Goal: Task Accomplishment & Management: Use online tool/utility

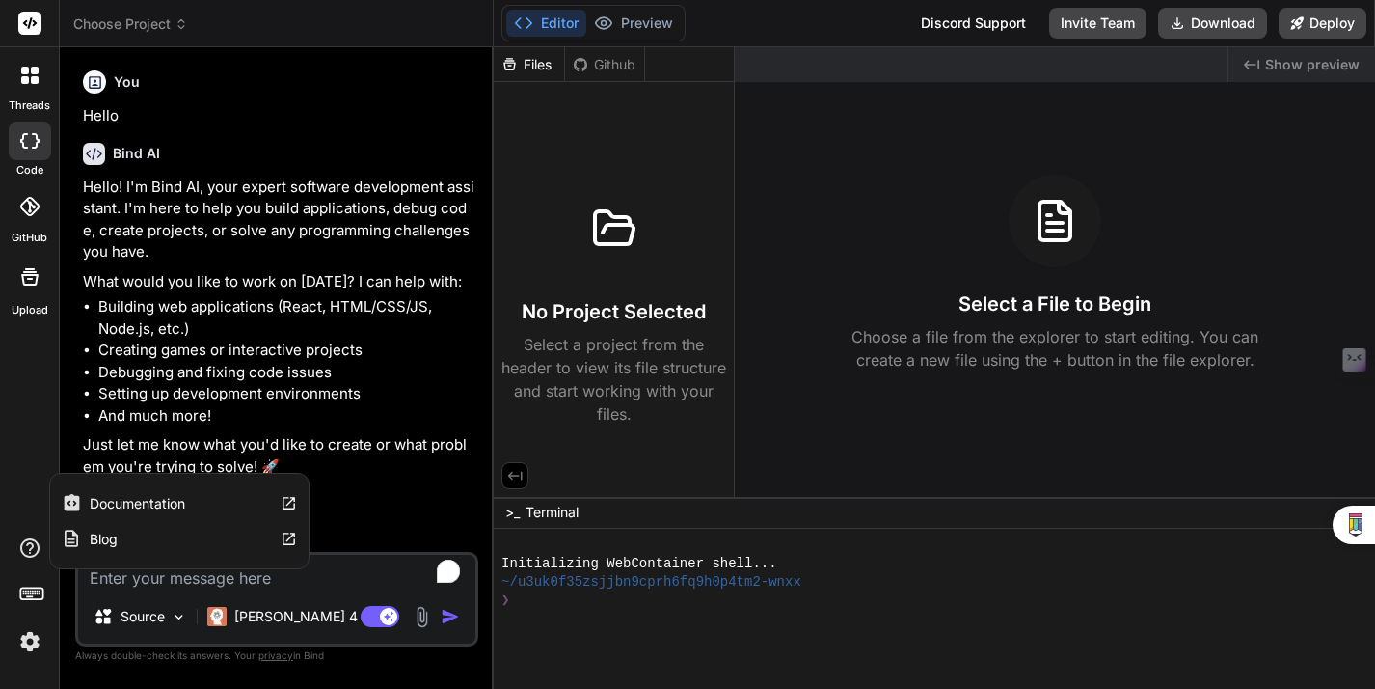
click at [27, 550] on icon at bounding box center [29, 547] width 23 height 23
click at [117, 509] on label "Documentation" at bounding box center [137, 503] width 95 height 19
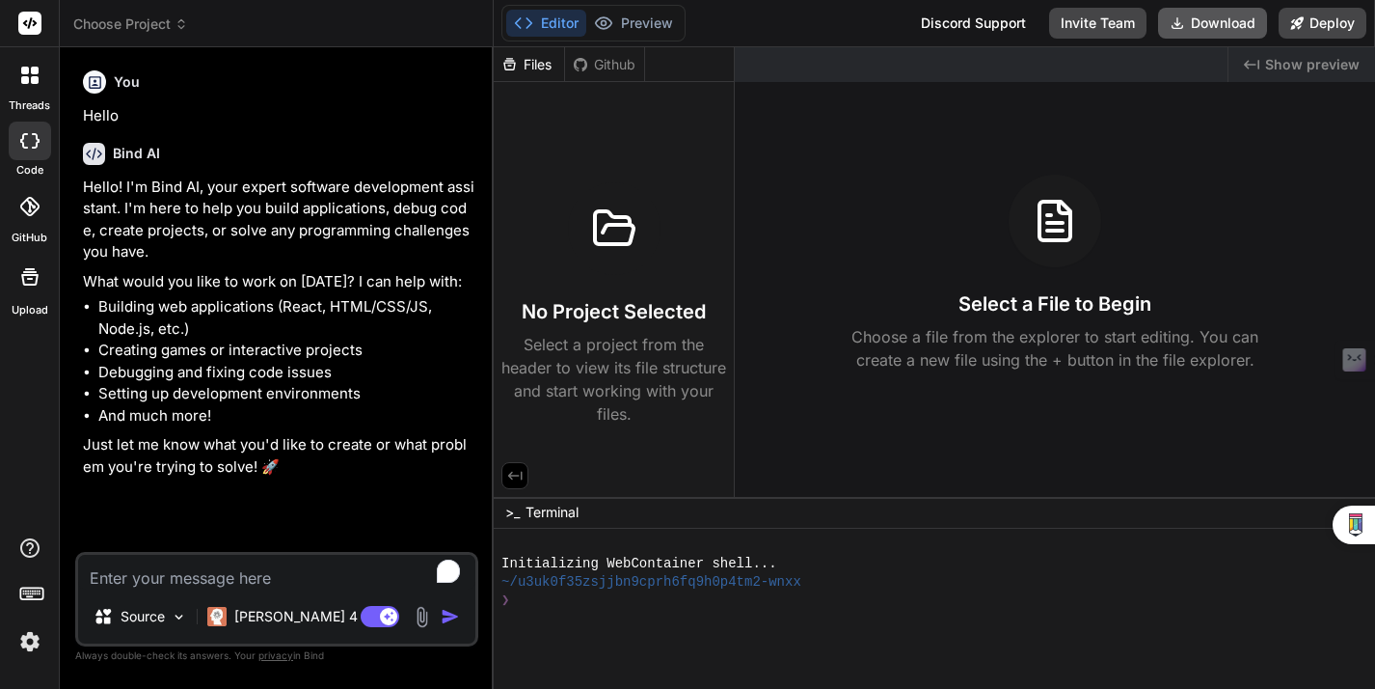
click at [1202, 26] on button "Download" at bounding box center [1212, 23] width 109 height 31
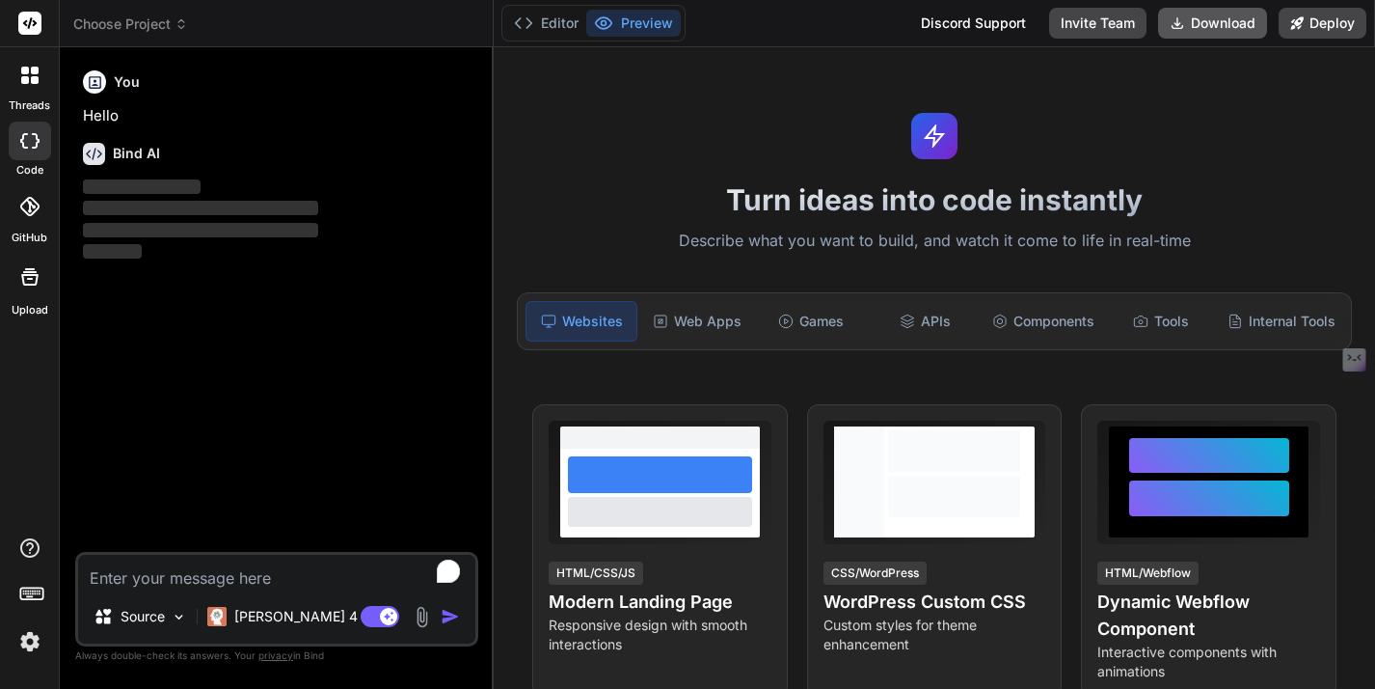
click at [1193, 19] on button "Download" at bounding box center [1212, 23] width 109 height 31
click at [843, 141] on div "Turn ideas into code instantly Describe what you want to build, and watch it co…" at bounding box center [934, 367] width 881 height 641
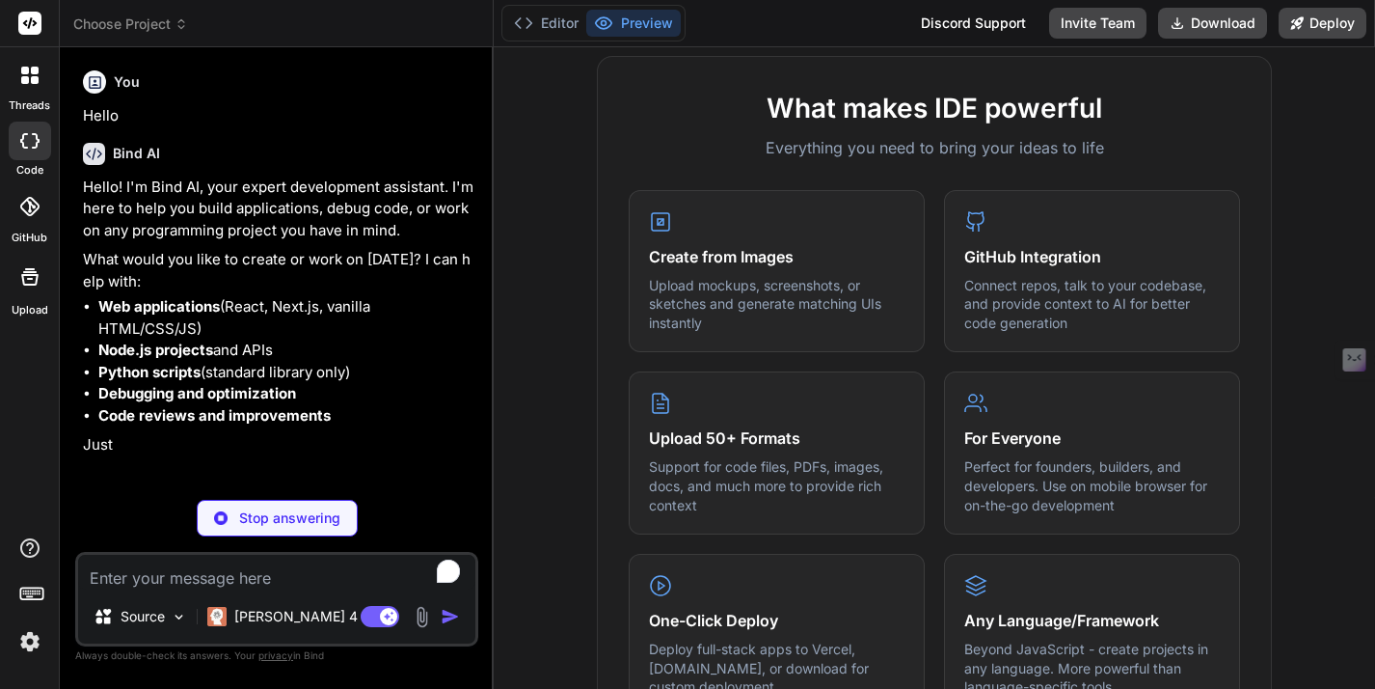
scroll to position [704, 0]
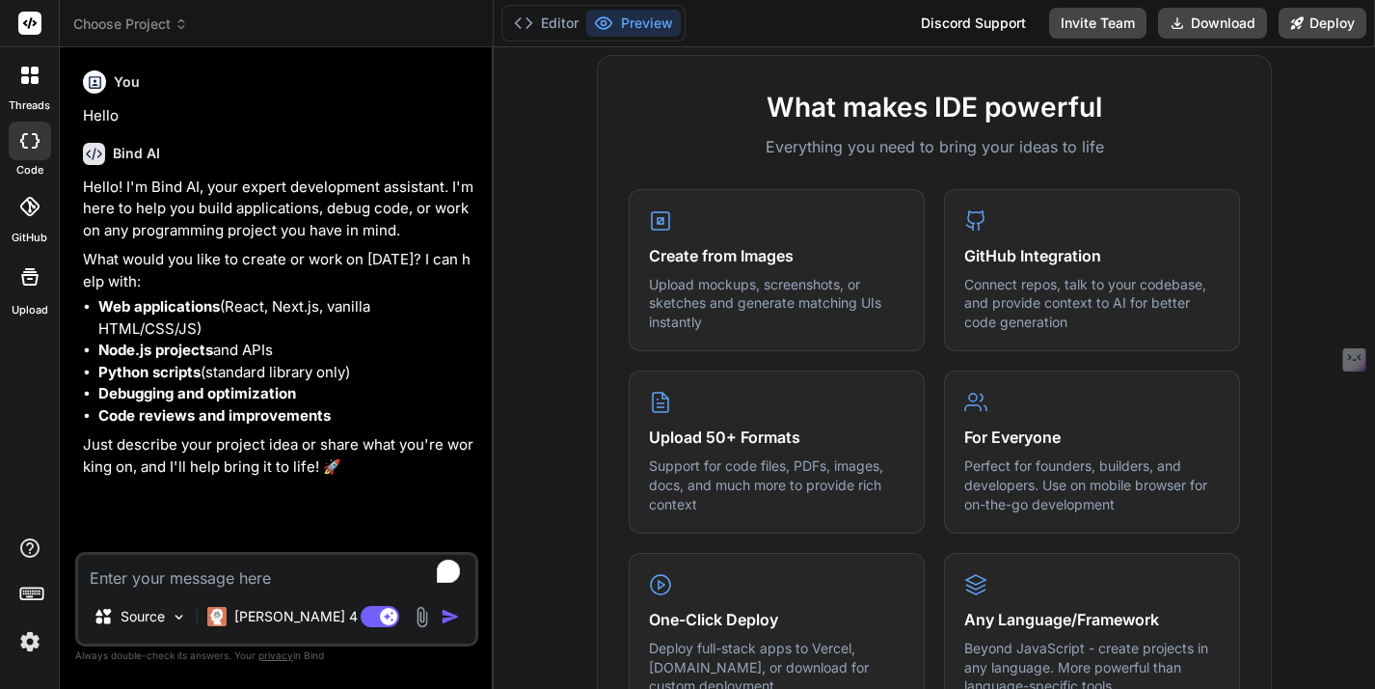
type textarea "x"
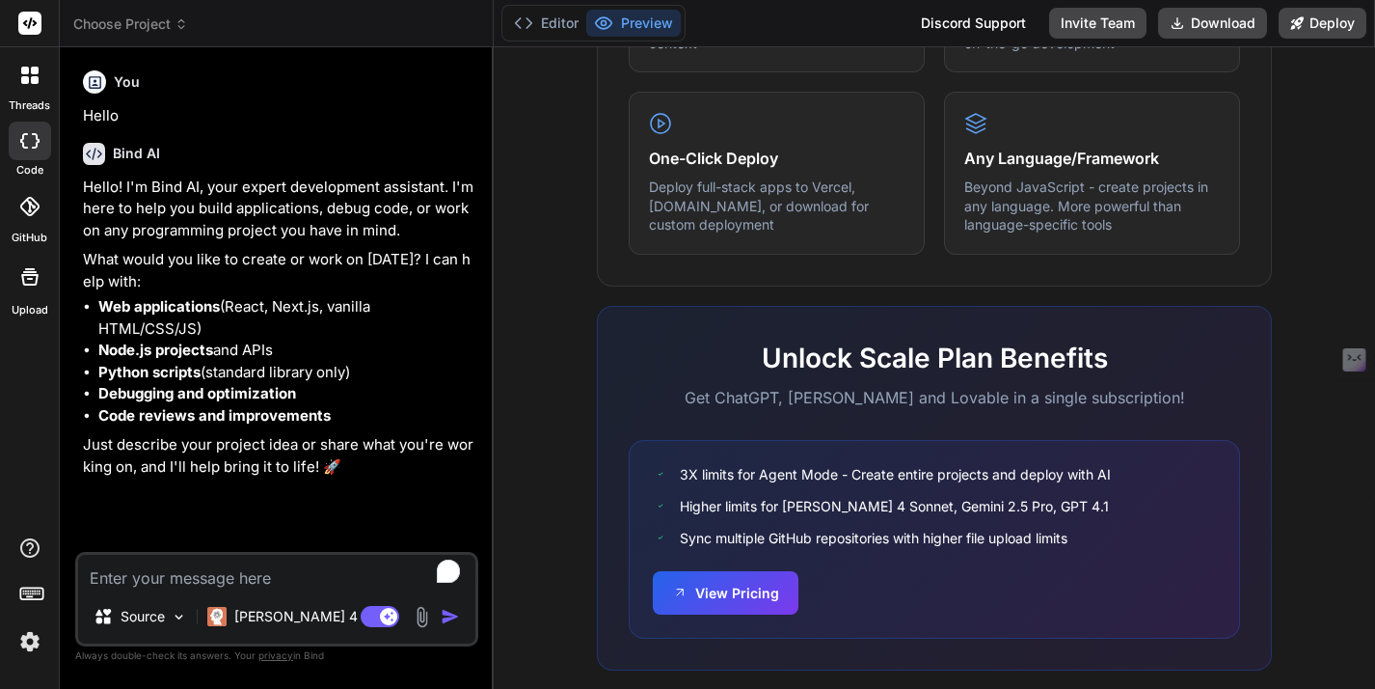
scroll to position [1196, 0]
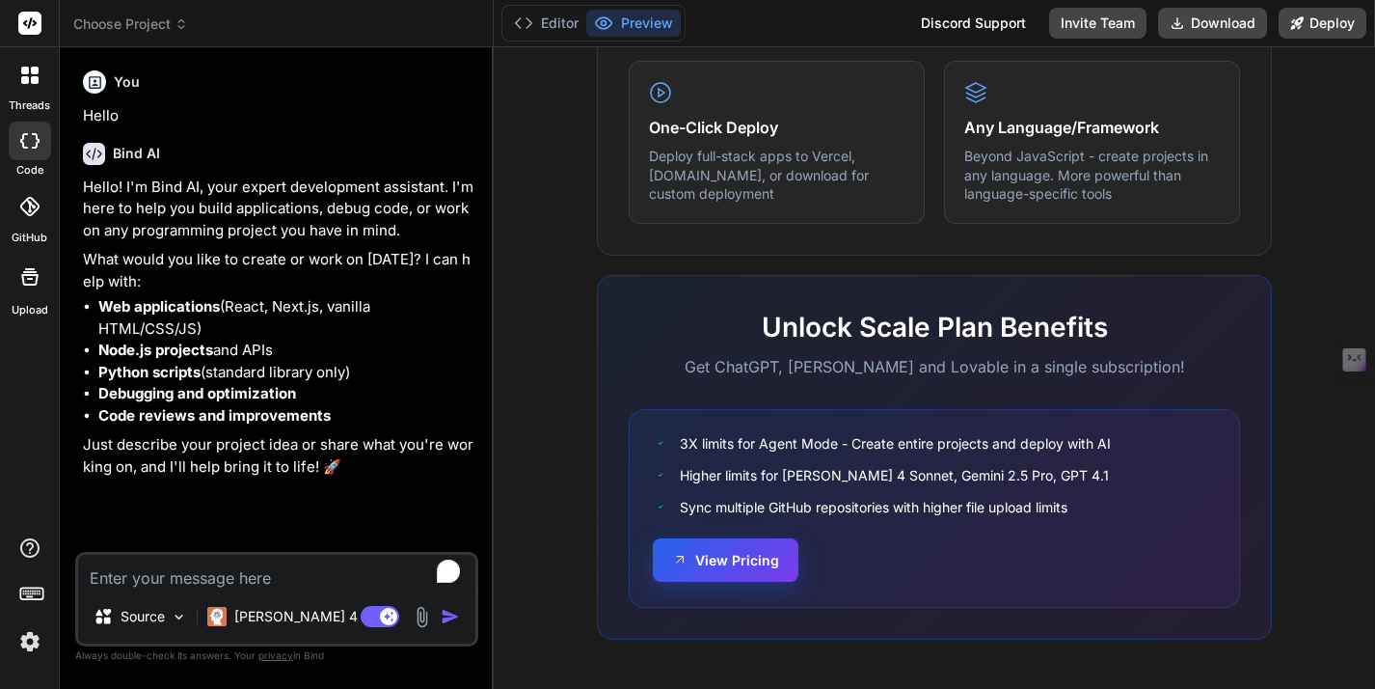
click at [766, 554] on button "View Pricing" at bounding box center [726, 559] width 146 height 43
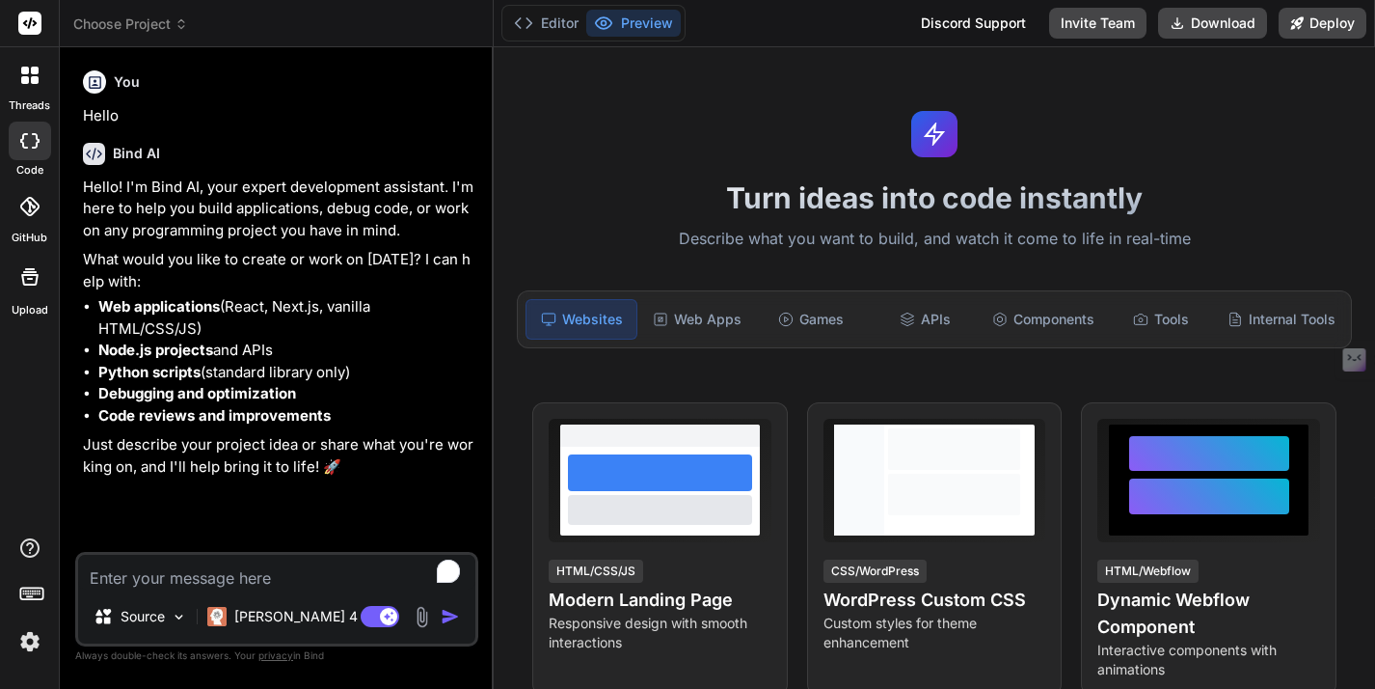
scroll to position [0, 0]
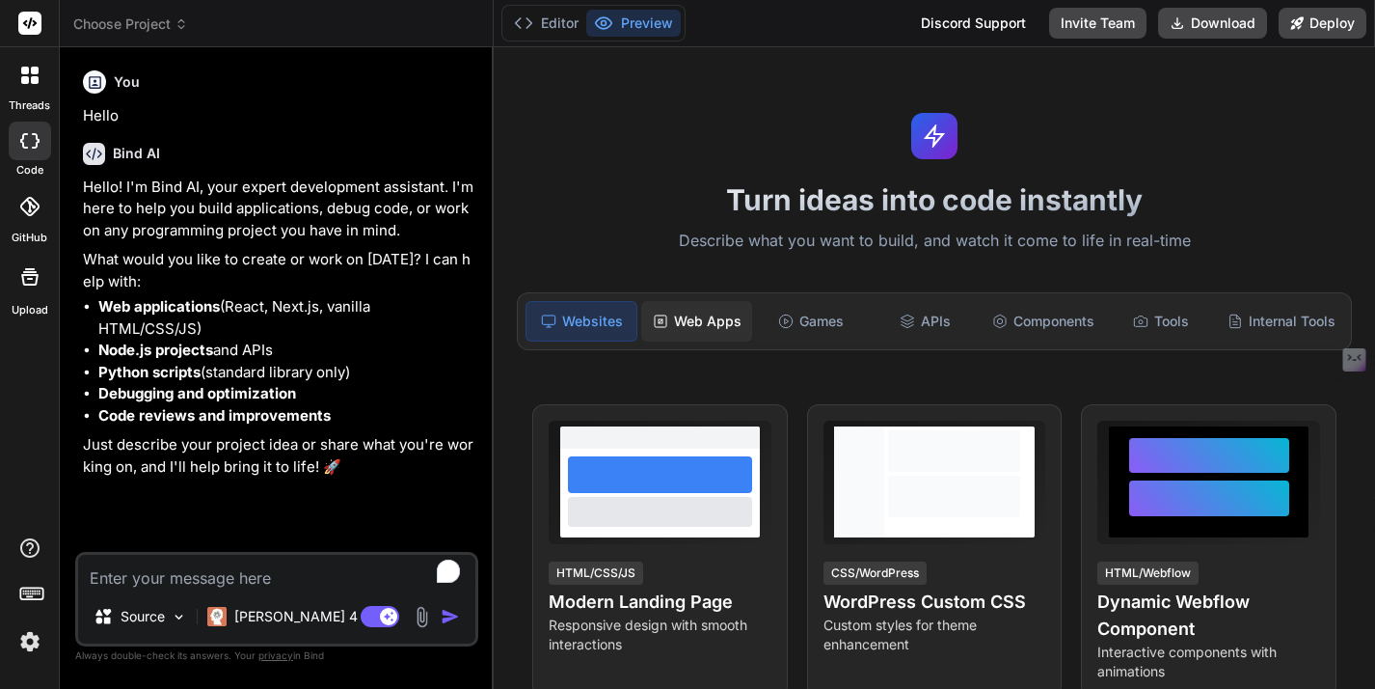
click at [705, 324] on div "Web Apps" at bounding box center [696, 321] width 110 height 41
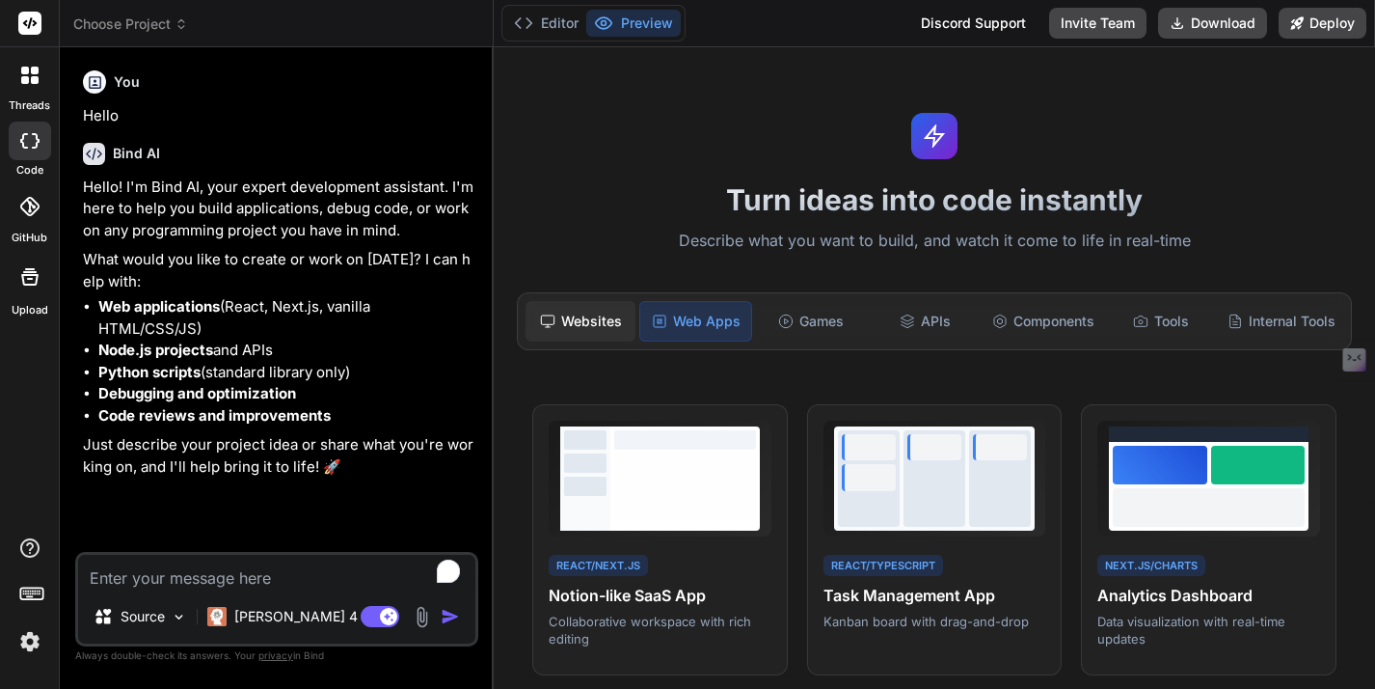
click at [594, 332] on div "Websites" at bounding box center [581, 321] width 110 height 41
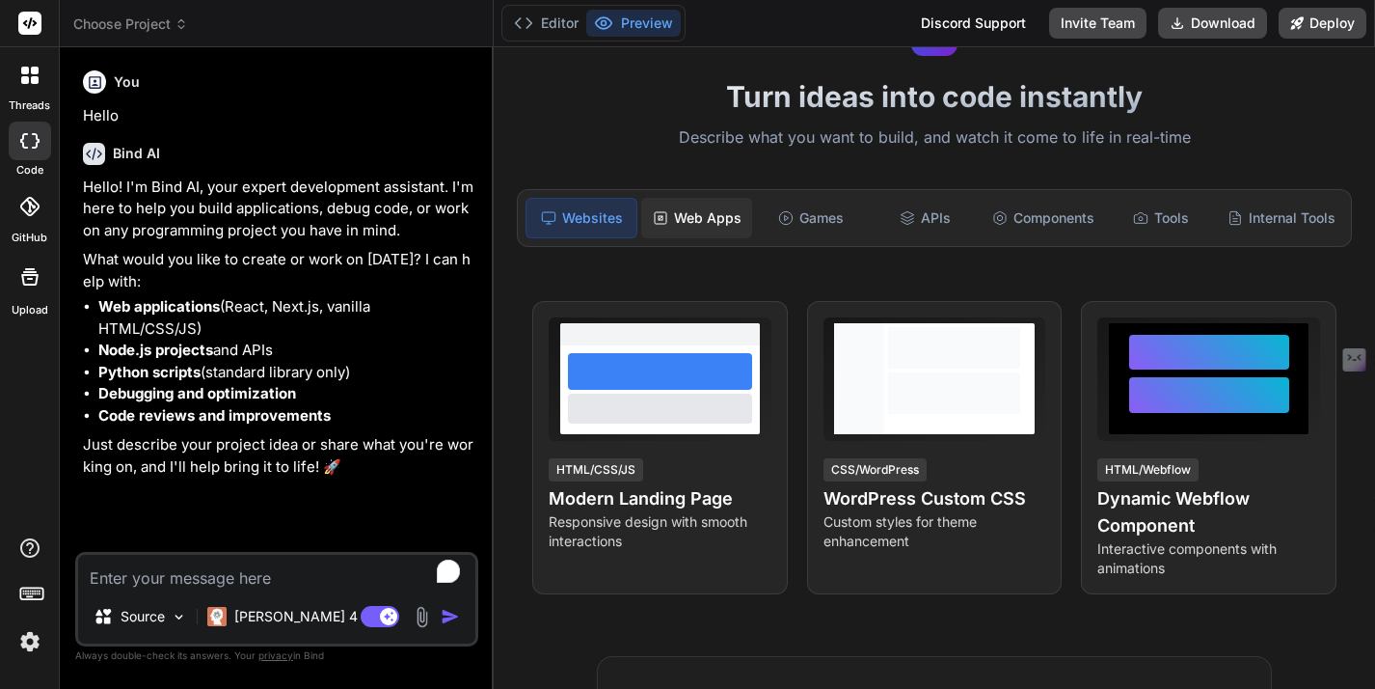
scroll to position [95, 0]
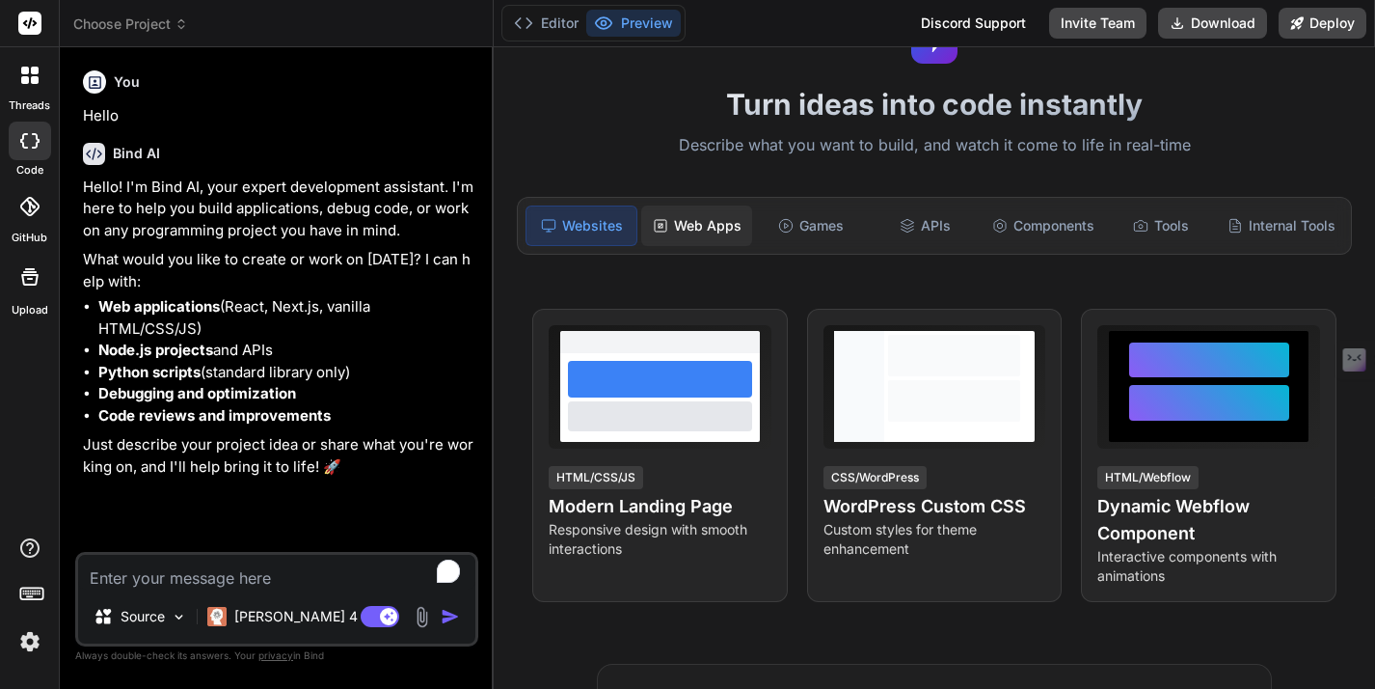
click at [701, 229] on div "Web Apps" at bounding box center [696, 225] width 110 height 41
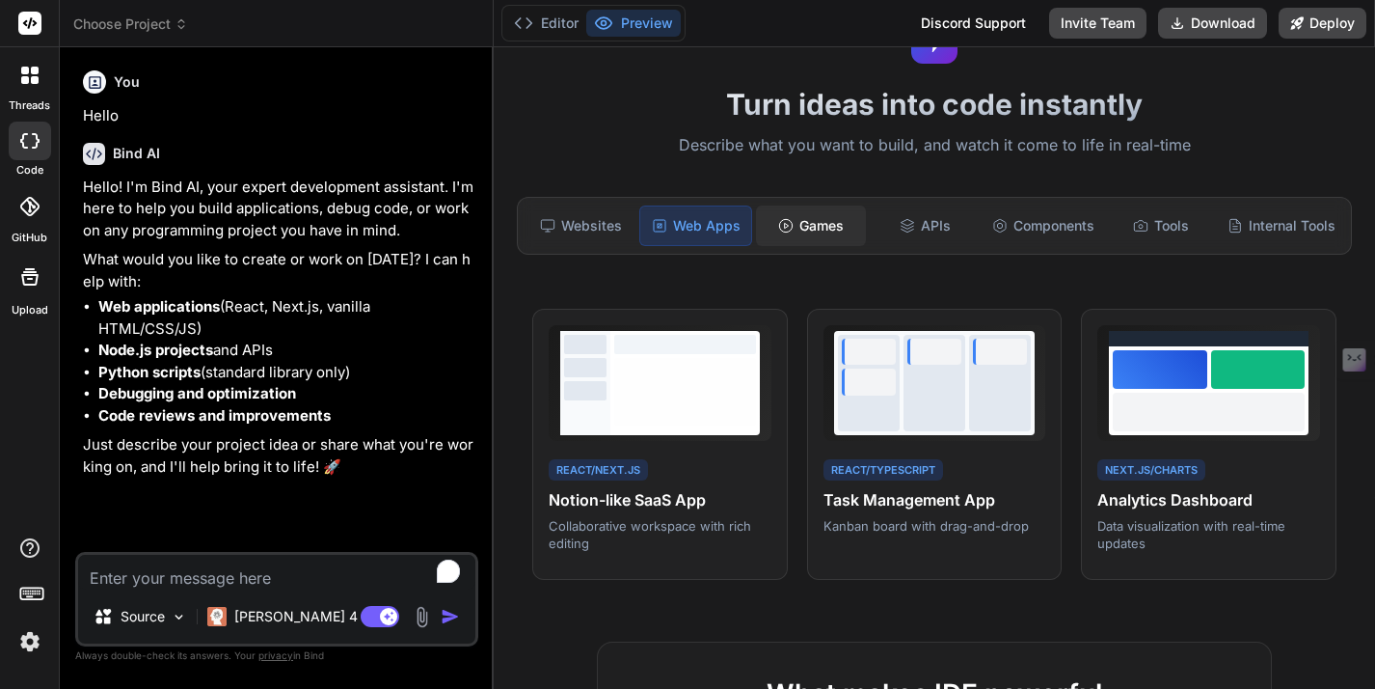
click at [834, 229] on div "Games" at bounding box center [811, 225] width 110 height 41
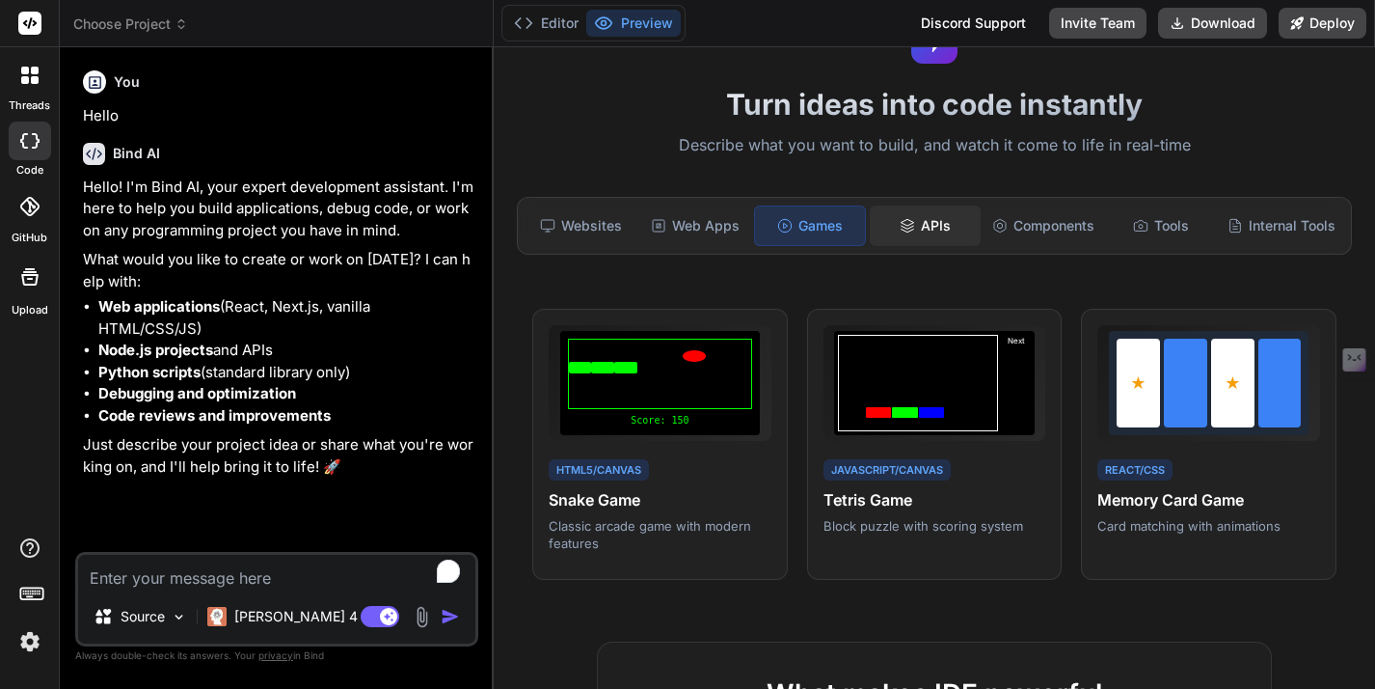
click at [918, 230] on div "APIs" at bounding box center [925, 225] width 110 height 41
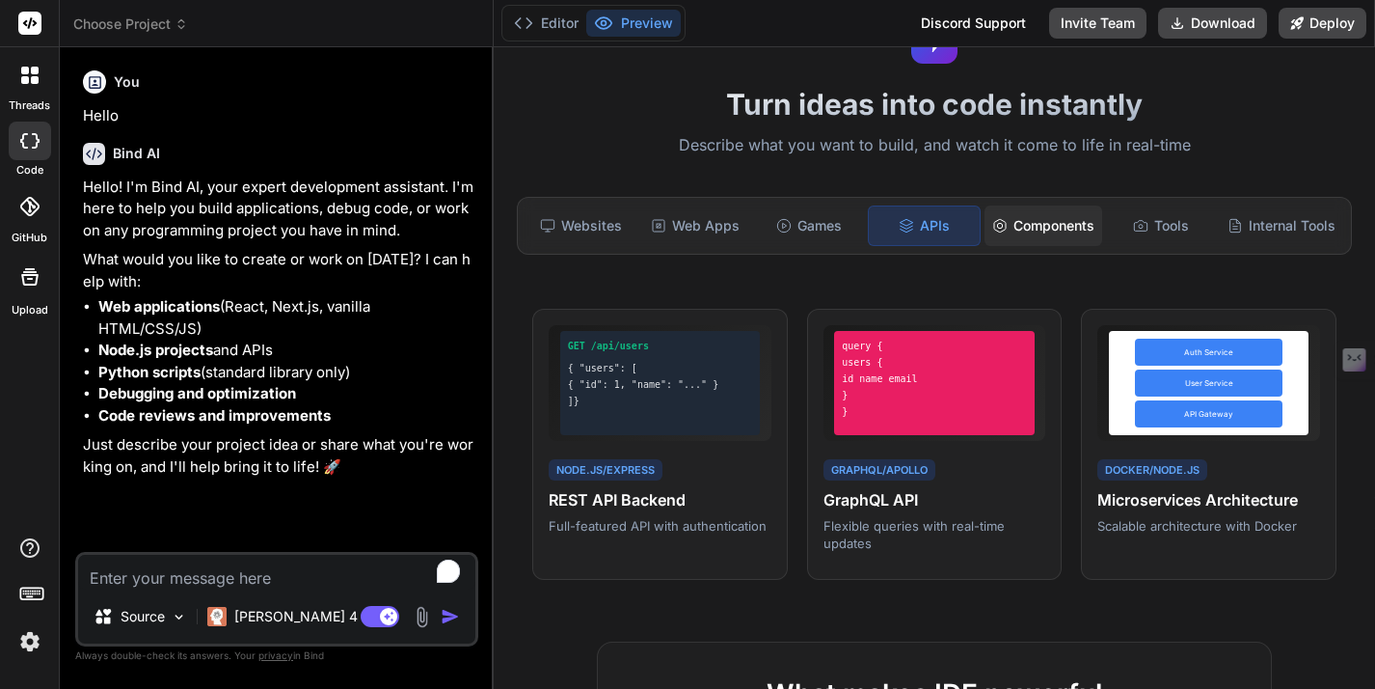
click at [1034, 222] on div "Components" at bounding box center [1044, 225] width 118 height 41
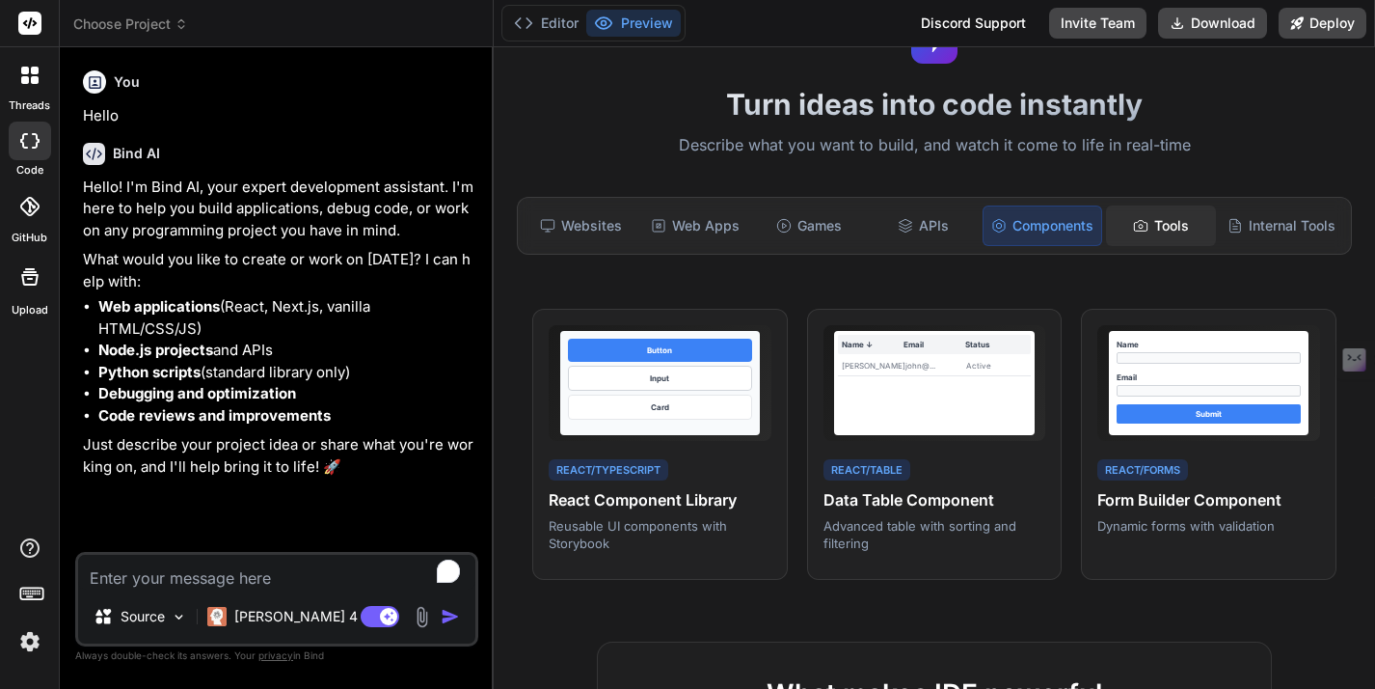
click at [1153, 226] on div "Tools" at bounding box center [1161, 225] width 110 height 41
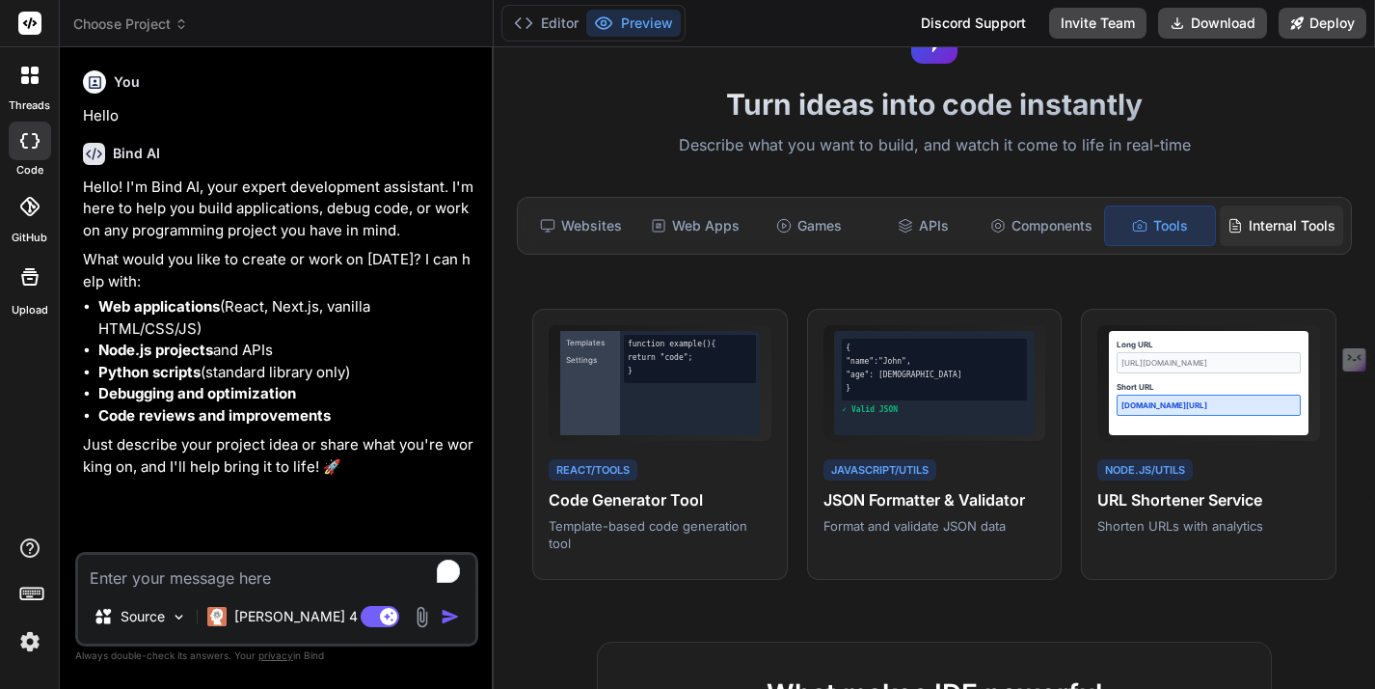
click at [1268, 227] on div "Internal Tools" at bounding box center [1281, 225] width 123 height 41
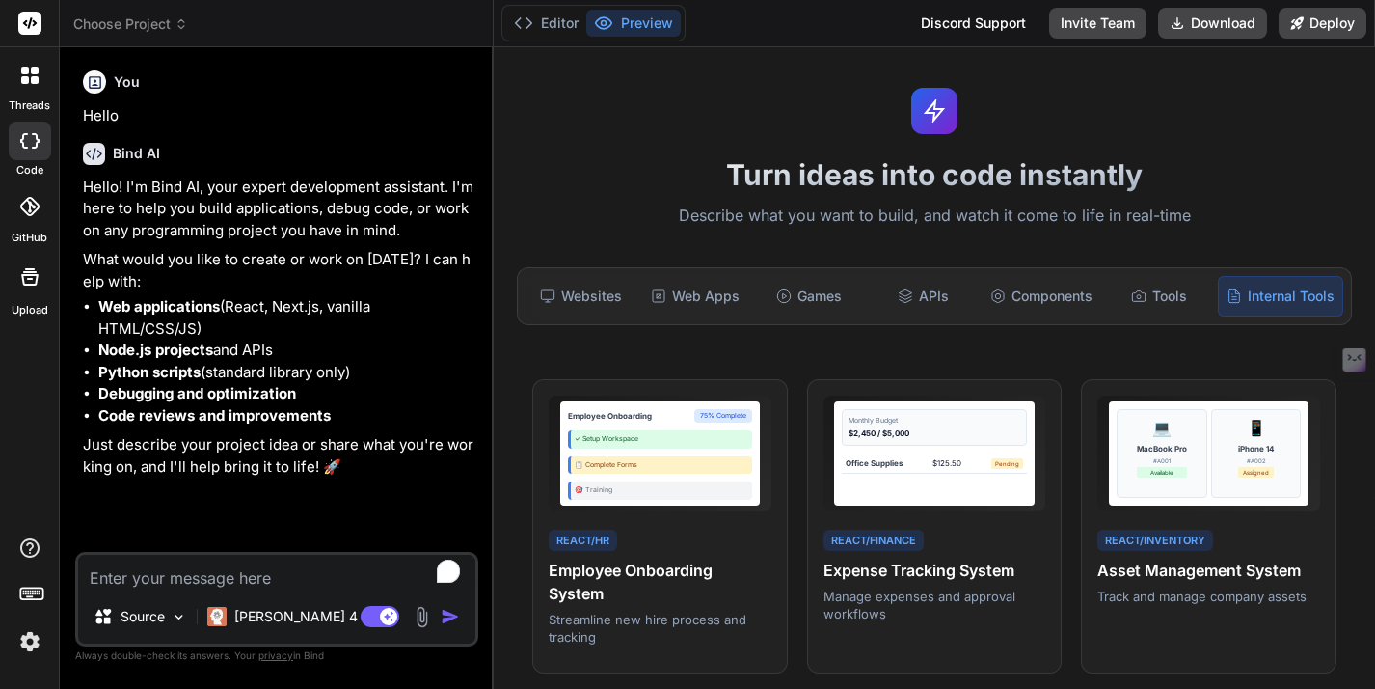
scroll to position [0, 0]
